Goal: Information Seeking & Learning: Learn about a topic

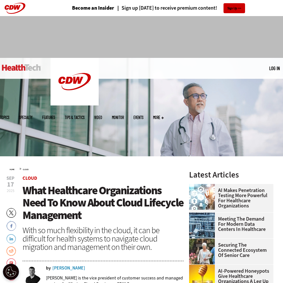
click at [164, 180] on span "Cloud" at bounding box center [102, 178] width 161 height 5
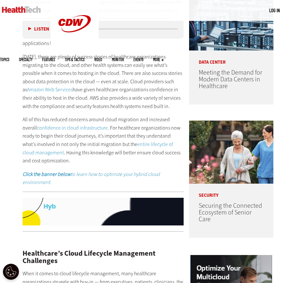
scroll to position [321, 0]
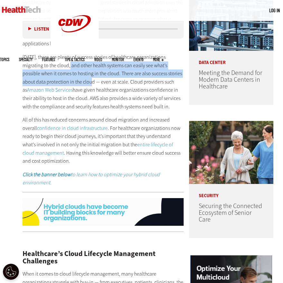
drag, startPoint x: 71, startPoint y: 65, endPoint x: 93, endPoint y: 80, distance: 27.4
click at [93, 80] on p "[DATE], there are plenty of success stories of healthcare organizations migrati…" at bounding box center [102, 82] width 161 height 58
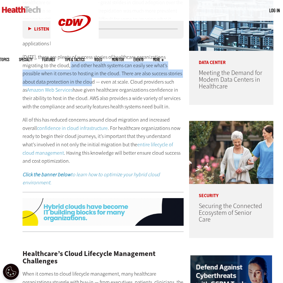
copy p "and other health systems can easily see what’s possible when it comes to hostin…"
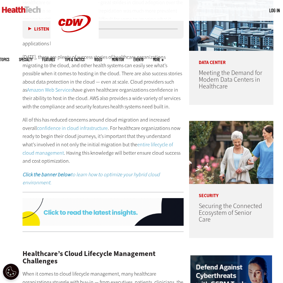
click at [114, 82] on p "[DATE], there are plenty of success stories of healthcare organizations migrati…" at bounding box center [102, 82] width 161 height 58
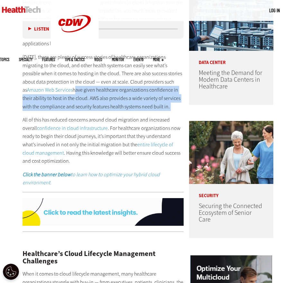
drag, startPoint x: 69, startPoint y: 88, endPoint x: 118, endPoint y: 109, distance: 53.7
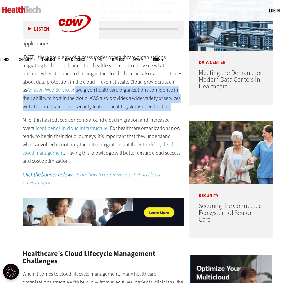
click at [118, 109] on div "Healthcare organizations have made great strides in cloud adoption over the pas…" at bounding box center [102, 92] width 161 height 188
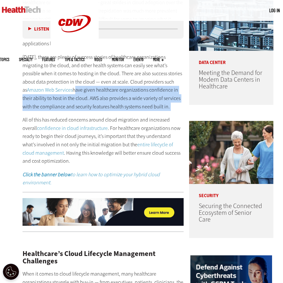
copy div "have given healthcare organizations confidence in their ability to host in the …"
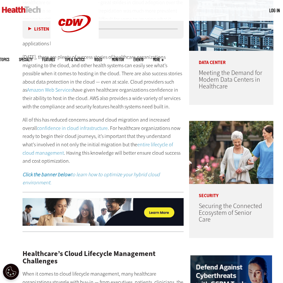
click at [108, 118] on p "All of this has reduced concerns around cloud migration and increased overall c…" at bounding box center [102, 140] width 161 height 49
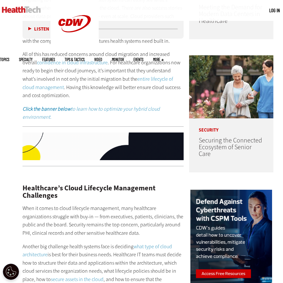
scroll to position [389, 0]
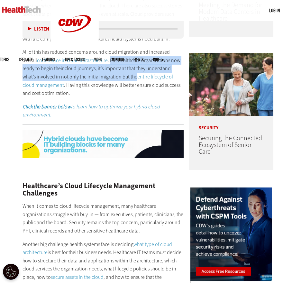
drag, startPoint x: 95, startPoint y: 58, endPoint x: 119, endPoint y: 76, distance: 30.3
click at [119, 76] on p "All of this has reduced concerns around cloud migration and increased overall c…" at bounding box center [102, 72] width 161 height 49
copy p "For healthcare organizations now ready to begin their cloud journeys, it’s impo…"
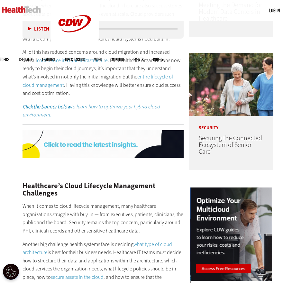
click at [87, 82] on p "All of this has reduced concerns around cloud migration and increased overall c…" at bounding box center [102, 72] width 161 height 49
click at [111, 87] on p "All of this has reduced concerns around cloud migration and increased overall c…" at bounding box center [102, 72] width 161 height 49
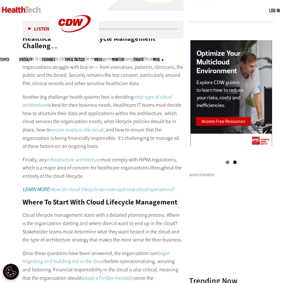
scroll to position [544, 0]
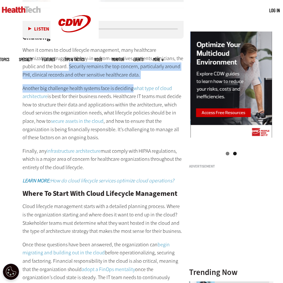
drag, startPoint x: 69, startPoint y: 62, endPoint x: 131, endPoint y: 82, distance: 65.6
click at [131, 82] on div "Healthcare’s Cloud Lifecycle Management Challenges When it comes to cloud lifec…" at bounding box center [102, 214] width 161 height 402
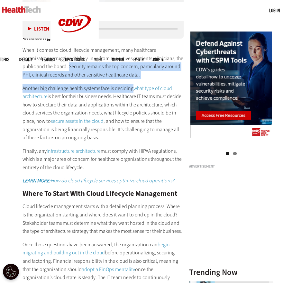
copy div "Security remains the top concern, particularly around PHI, clinical records and…"
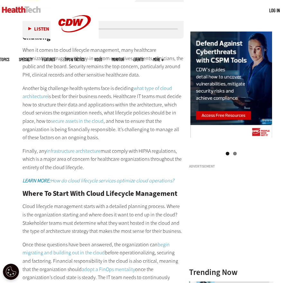
click at [90, 91] on p "Another big challenge health systems face is deciding what type of cloud archit…" at bounding box center [102, 113] width 161 height 58
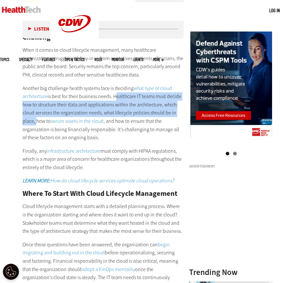
drag, startPoint x: 115, startPoint y: 91, endPoint x: 35, endPoint y: 115, distance: 83.4
click at [35, 115] on p "Another big challenge health systems face is deciding what type of cloud archit…" at bounding box center [102, 113] width 161 height 58
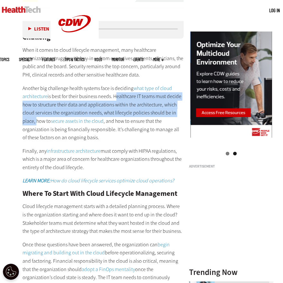
copy p "Healthcare IT teams must decide how to structure their data and applications wi…"
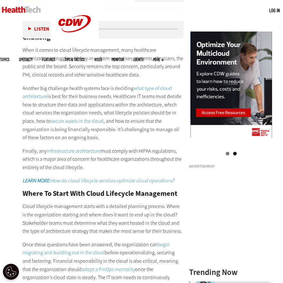
click at [53, 128] on p "Another big challenge health systems face is deciding what type of cloud archit…" at bounding box center [102, 113] width 161 height 58
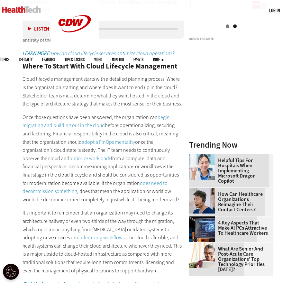
scroll to position [664, 0]
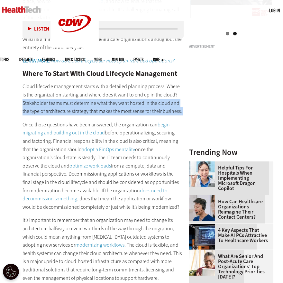
drag, startPoint x: 23, startPoint y: 95, endPoint x: 165, endPoint y: 110, distance: 142.4
click at [165, 110] on div "Healthcare’s Cloud Lifecycle Management Challenges When it comes to cloud lifec…" at bounding box center [102, 94] width 161 height 402
copy div "Stakeholder teams must determine what they want hosted in the cloud and the typ…"
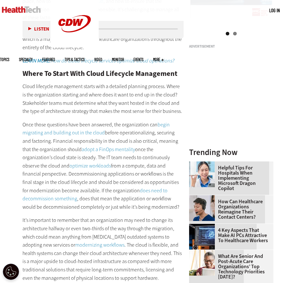
click at [81, 120] on p "Once those questions have been answered, the organization can begin migrating a…" at bounding box center [102, 165] width 161 height 91
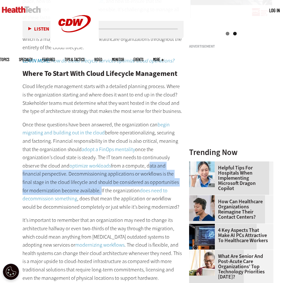
drag, startPoint x: 100, startPoint y: 157, endPoint x: 60, endPoint y: 183, distance: 47.8
click at [60, 183] on p "Once those questions have been answered, the organization can begin migrating a…" at bounding box center [102, 165] width 161 height 91
copy p "data and financial perspective. Decommissioning applications or workflows is th…"
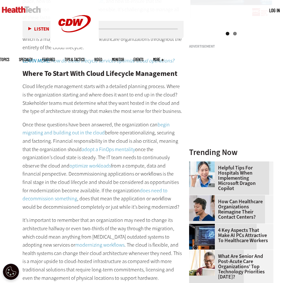
click at [75, 178] on p "Once those questions have been answered, the organization can begin migrating a…" at bounding box center [102, 165] width 161 height 91
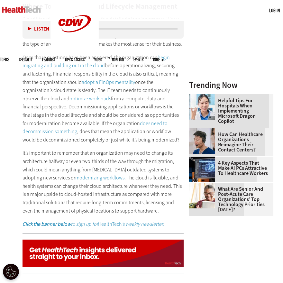
scroll to position [729, 0]
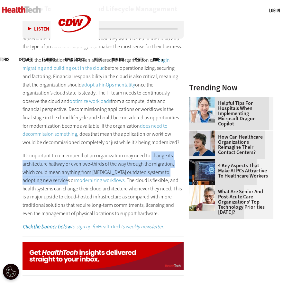
drag, startPoint x: 149, startPoint y: 146, endPoint x: 54, endPoint y: 171, distance: 98.4
click at [54, 171] on p "It’s important to remember that an organization may need to change its architec…" at bounding box center [102, 184] width 161 height 66
copy p "change its architecture halfway or even two-thirds of the way through the migra…"
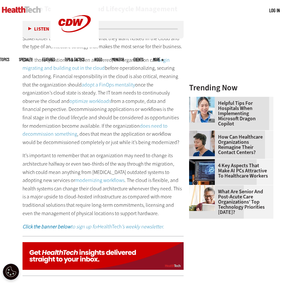
click at [141, 168] on p "It’s important to remember that an organization may need to change its architec…" at bounding box center [102, 184] width 161 height 66
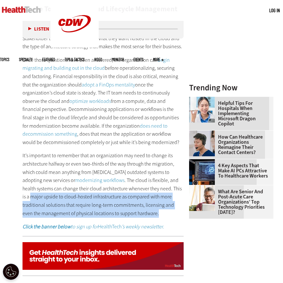
drag, startPoint x: 23, startPoint y: 186, endPoint x: 148, endPoint y: 204, distance: 126.3
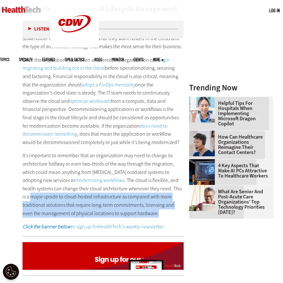
click at [148, 204] on p "It’s important to remember that an organization may need to change its architec…" at bounding box center [102, 184] width 161 height 66
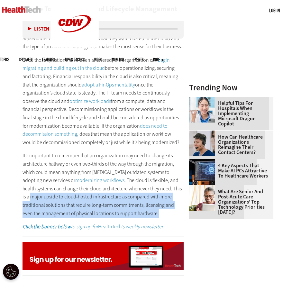
copy p "major upside to cloud-hosted infrastructure as compared with more traditional s…"
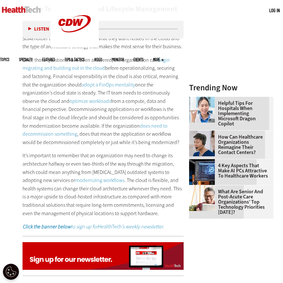
click at [119, 177] on p "It’s important to remember that an organization may need to change its architec…" at bounding box center [102, 184] width 161 height 66
click at [165, 186] on p "It’s important to remember that an organization may need to change its architec…" at bounding box center [102, 184] width 161 height 66
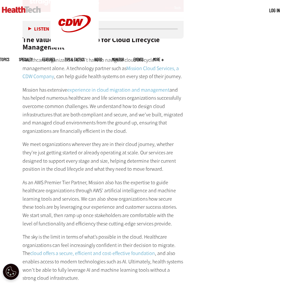
scroll to position [989, 0]
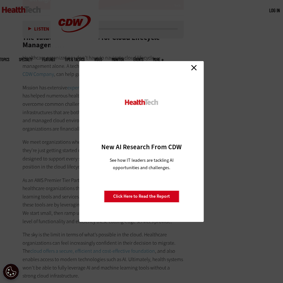
click at [190, 71] on link "Close" at bounding box center [194, 68] width 10 height 10
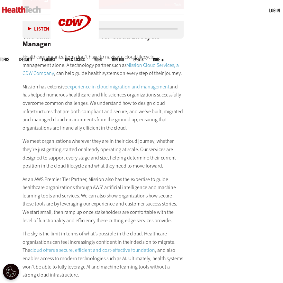
scroll to position [993, 0]
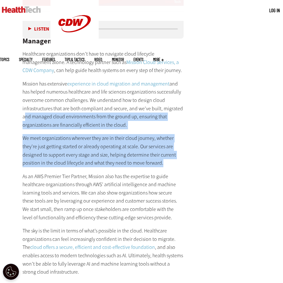
drag, startPoint x: 23, startPoint y: 103, endPoint x: 162, endPoint y: 146, distance: 145.4
click at [162, 146] on div "The Value of Partnership for Cloud Lifecycle Management Healthcare organization…" at bounding box center [102, 153] width 161 height 272
copy div "and managed cloud environments from the ground up, ensuring that organizations …"
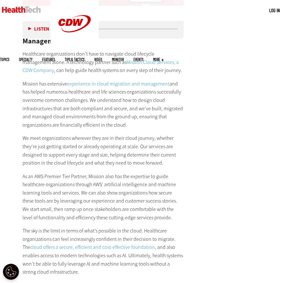
click at [68, 172] on p "As an AWS Premier Tier Partner, Mission also has the expertise to guide healthc…" at bounding box center [102, 196] width 161 height 49
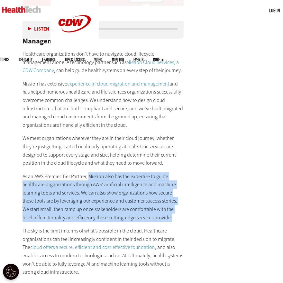
drag, startPoint x: 89, startPoint y: 161, endPoint x: 155, endPoint y: 200, distance: 76.3
click at [155, 200] on p "As an AWS Premier Tier Partner, Mission also has the expertise to guide healthc…" at bounding box center [102, 196] width 161 height 49
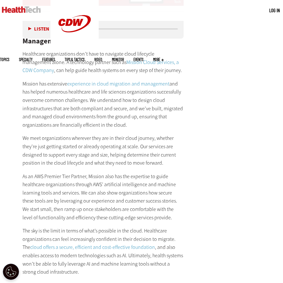
click at [91, 226] on p "The sky is the limit in terms of what’s possible in the cloud. Healthcare organ…" at bounding box center [102, 250] width 161 height 49
